Goal: Task Accomplishment & Management: Use online tool/utility

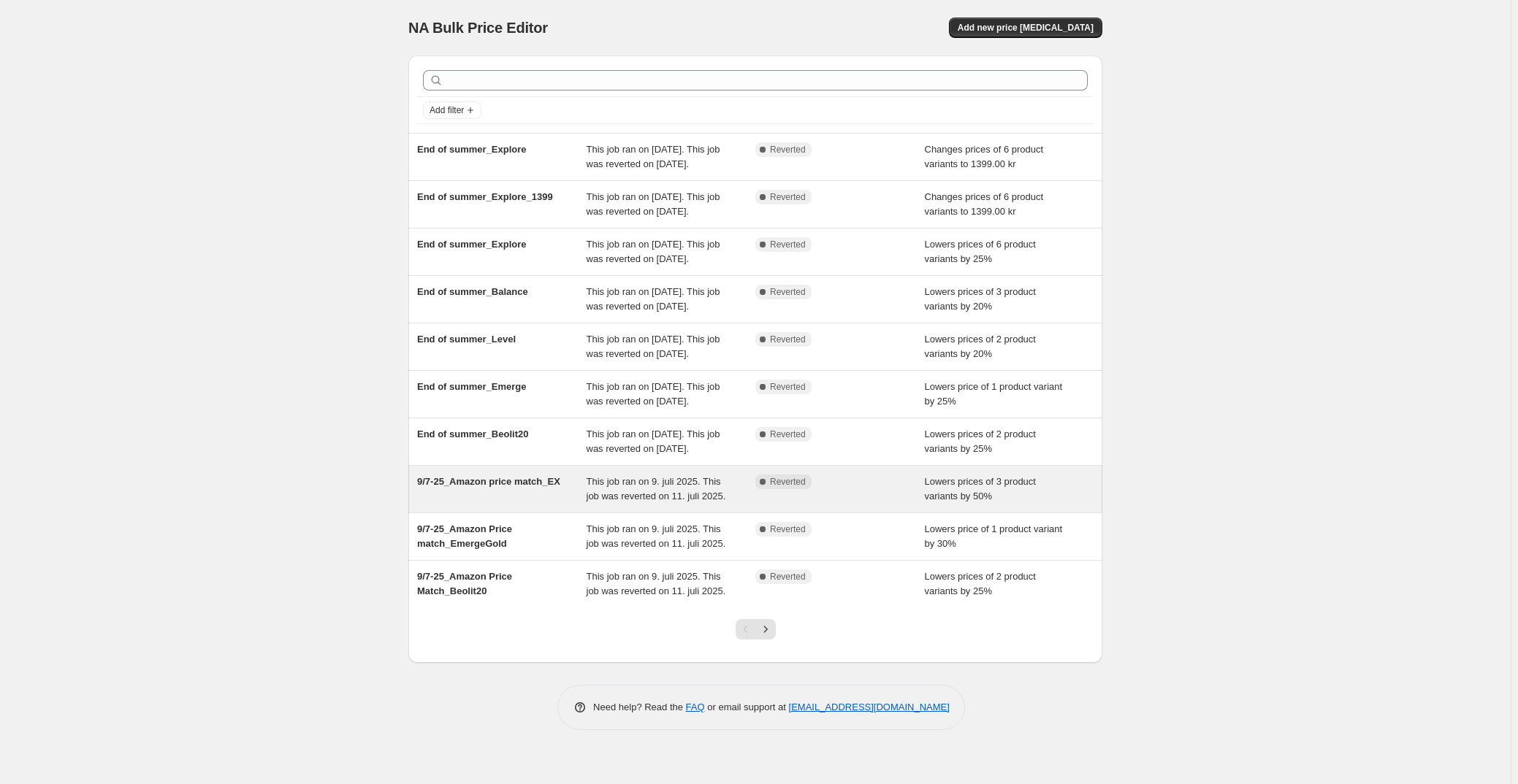
scroll to position [68, 0]
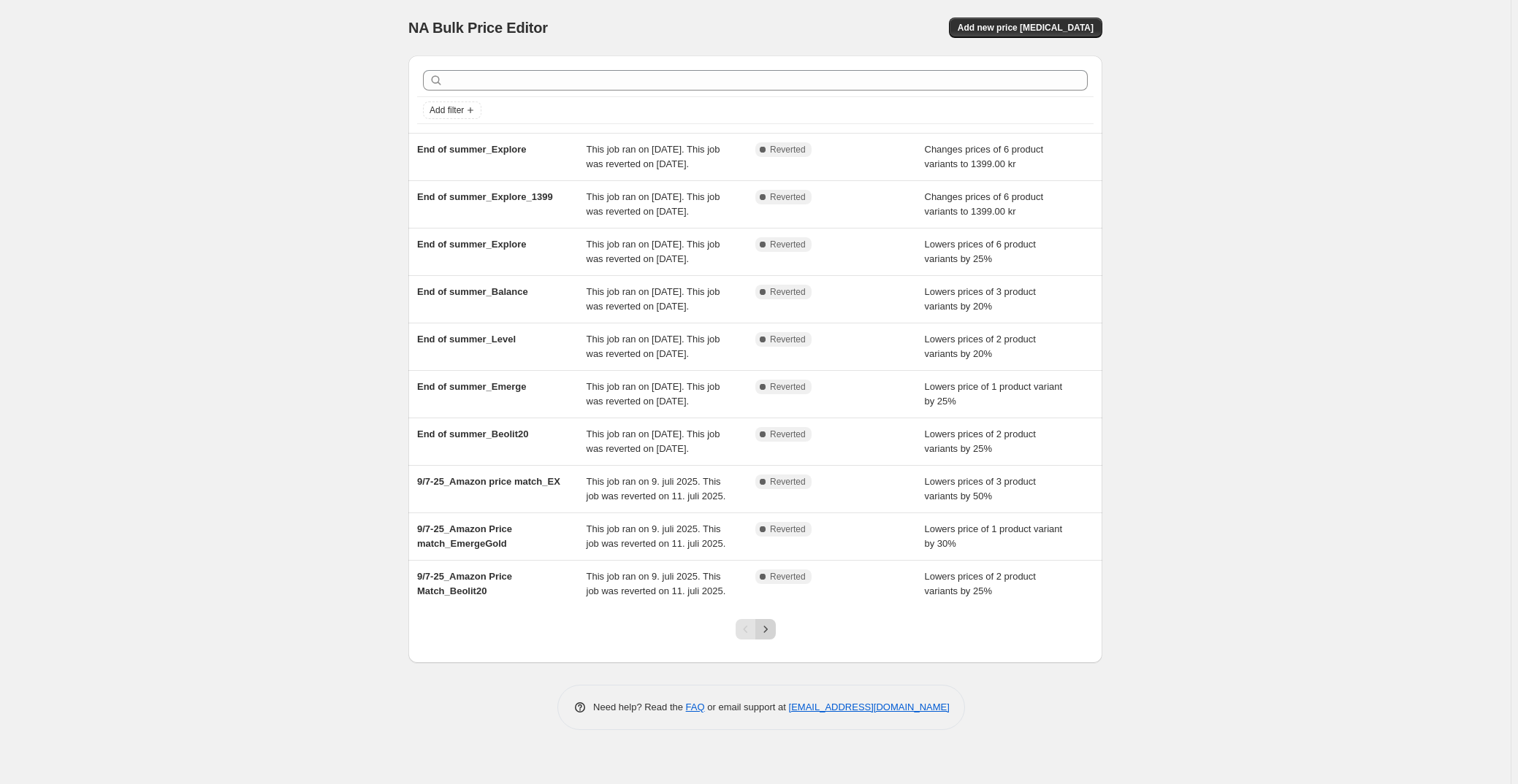
click at [763, 637] on icon "Next" at bounding box center [765, 628] width 14 height 14
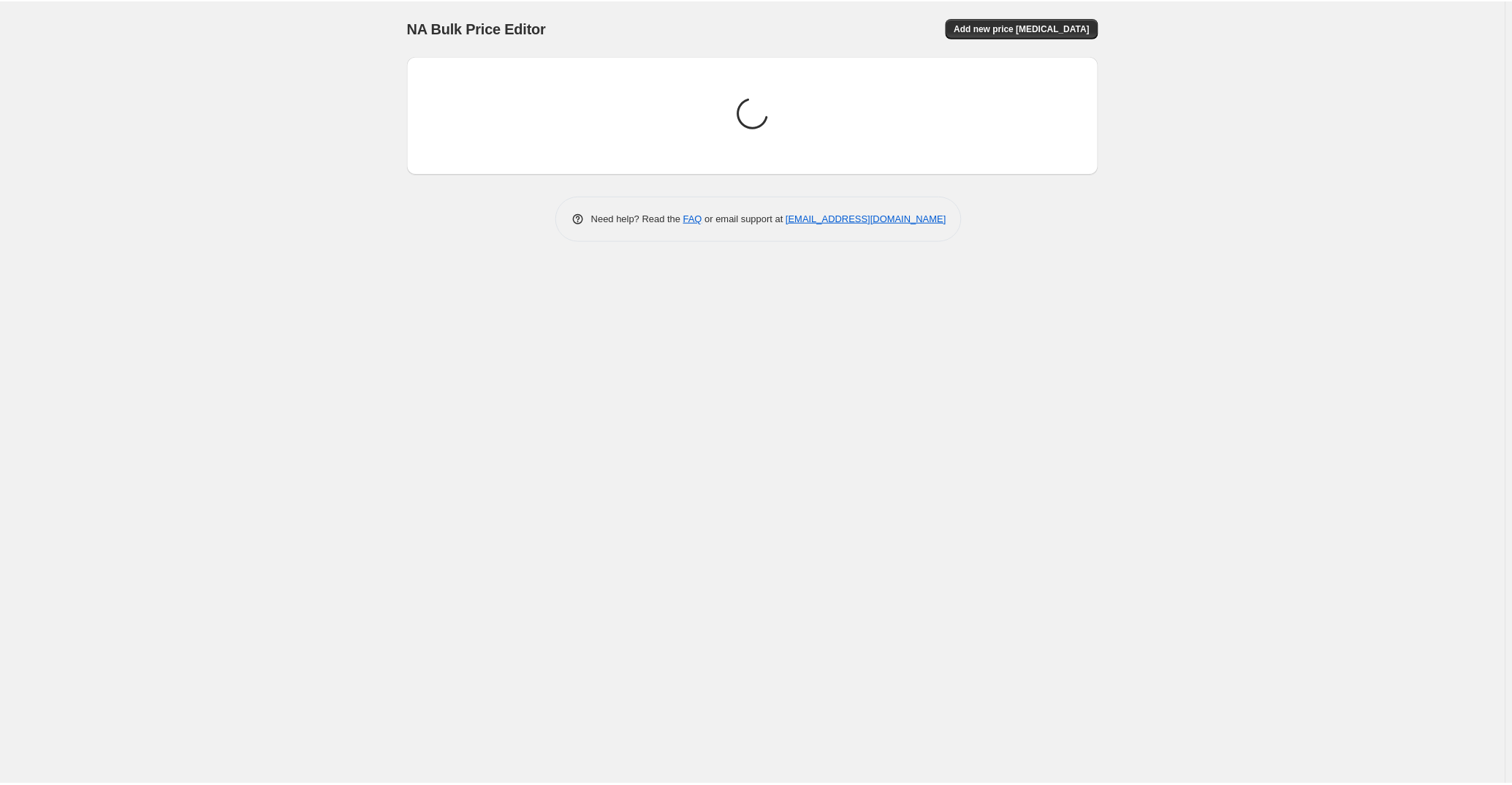
scroll to position [0, 0]
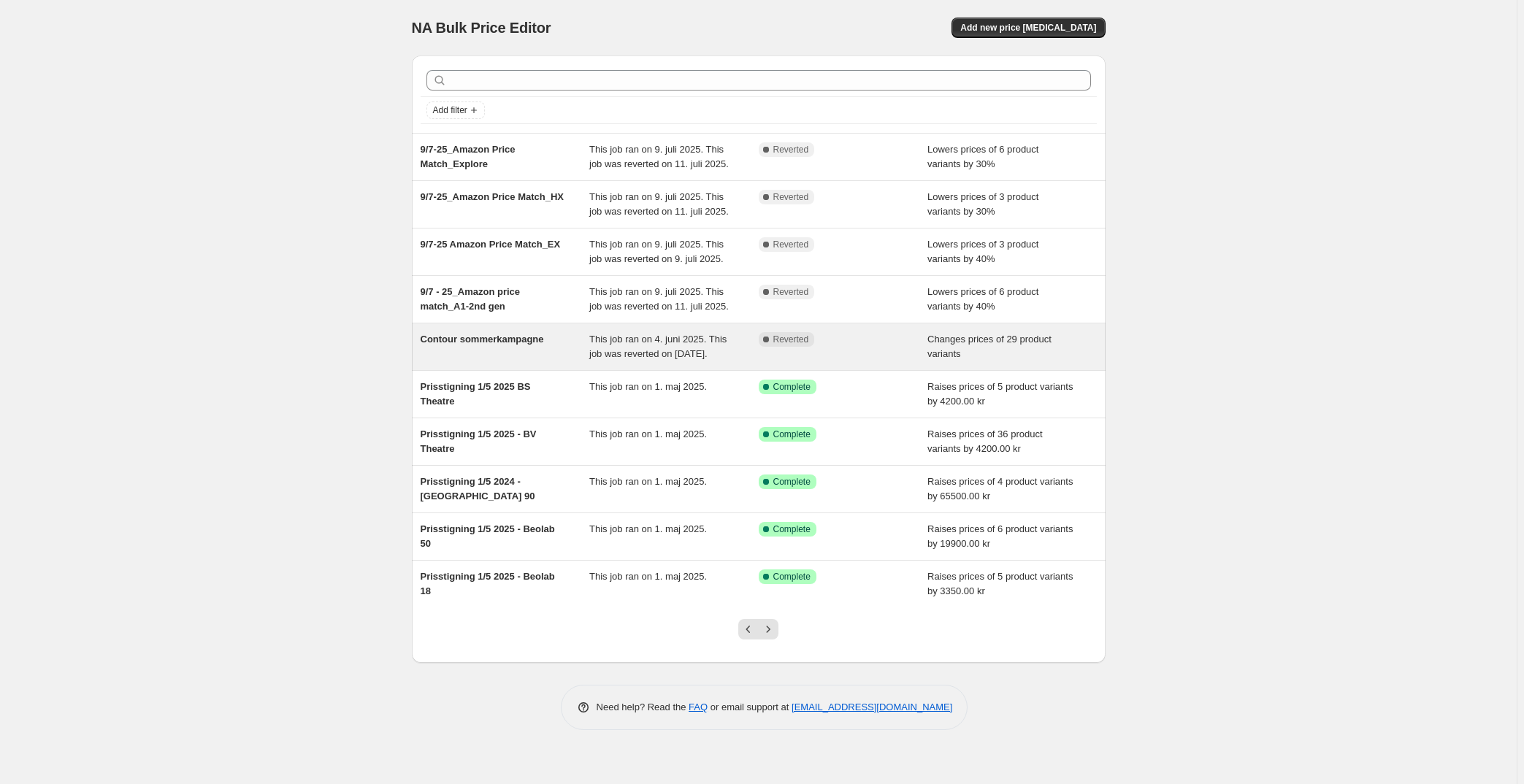
click at [529, 356] on div "Contour sommerkampagne" at bounding box center [505, 347] width 169 height 29
